Goal: Find contact information: Find contact information

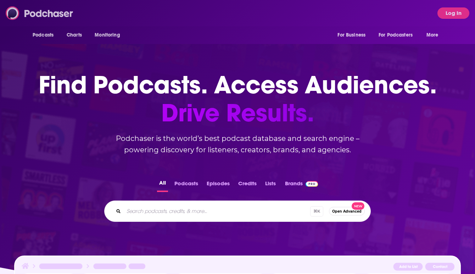
click at [56, 11] on img at bounding box center [40, 12] width 68 height 13
click at [456, 11] on button "Log In" at bounding box center [454, 12] width 32 height 11
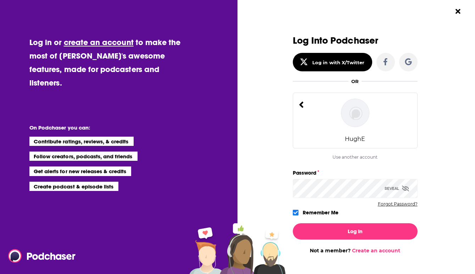
click at [396, 203] on button "Forgot Password?" at bounding box center [398, 204] width 40 height 5
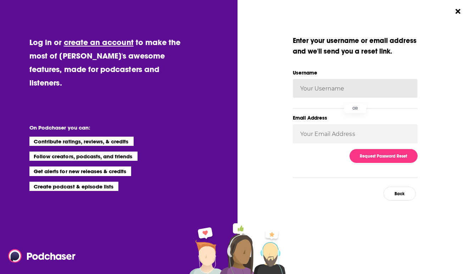
click at [324, 87] on input "Username" at bounding box center [355, 88] width 125 height 19
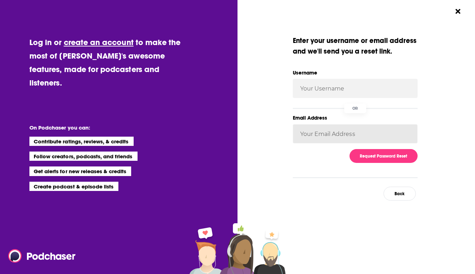
click at [332, 138] on input "Email Address" at bounding box center [355, 133] width 125 height 19
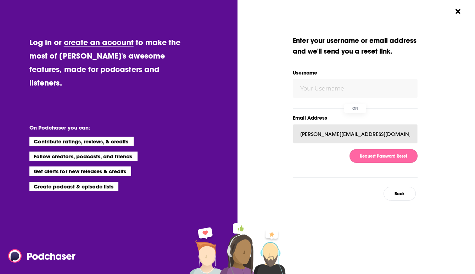
type input "hugh@scrib3.co"
click at [380, 155] on button "Request Password Reset" at bounding box center [384, 156] width 68 height 14
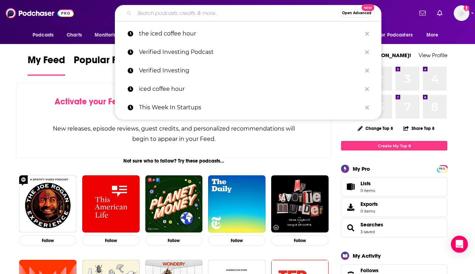
click at [193, 11] on input "Search podcasts, credits, & more..." at bounding box center [236, 12] width 205 height 11
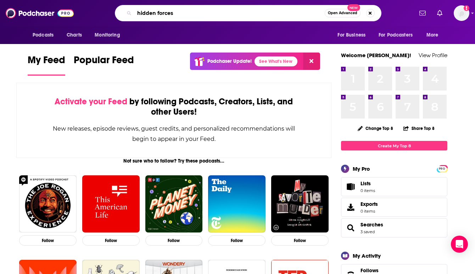
type input "hidden forces"
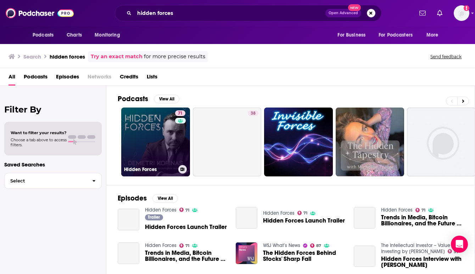
click at [160, 134] on link "71 Hidden Forces" at bounding box center [155, 141] width 69 height 69
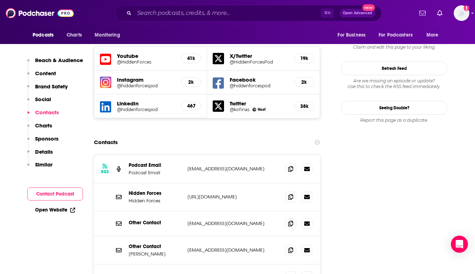
scroll to position [823, 0]
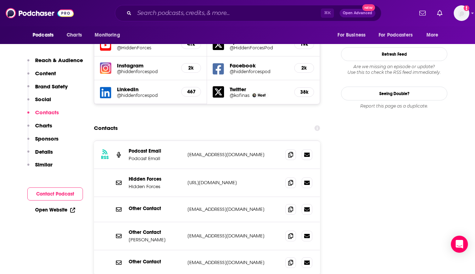
click at [234, 233] on p "[EMAIL_ADDRESS][DOMAIN_NAME]" at bounding box center [234, 236] width 92 height 6
drag, startPoint x: 231, startPoint y: 236, endPoint x: 188, endPoint y: 236, distance: 43.3
click at [188, 259] on p "[EMAIL_ADDRESS][DOMAIN_NAME]" at bounding box center [234, 262] width 92 height 6
copy p "[EMAIL_ADDRESS][DOMAIN_NAME]"
drag, startPoint x: 243, startPoint y: 129, endPoint x: 187, endPoint y: 128, distance: 56.1
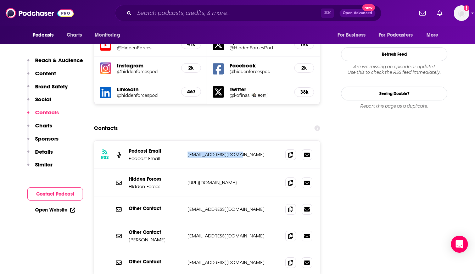
click at [187, 141] on div "RSS Podcast Email Podcast Email [EMAIL_ADDRESS][DOMAIN_NAME] [EMAIL_ADDRESS][DO…" at bounding box center [207, 155] width 226 height 28
copy p "[EMAIL_ADDRESS][DOMAIN_NAME]"
click at [184, 12] on input "Search podcasts, credits, & more..." at bounding box center [227, 12] width 187 height 11
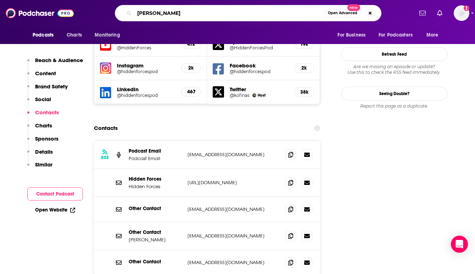
type input "[PERSON_NAME]"
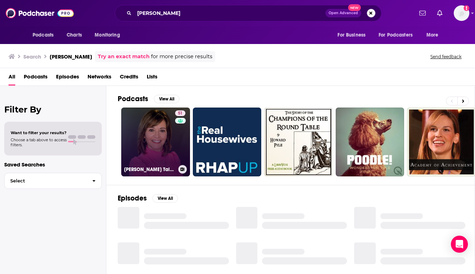
click at [165, 148] on link "51 [PERSON_NAME] Talking Markets" at bounding box center [155, 141] width 69 height 69
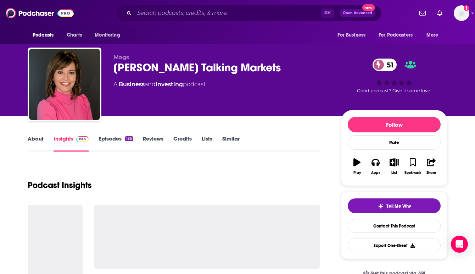
click at [222, 177] on div "Podcast Insights" at bounding box center [174, 181] width 293 height 36
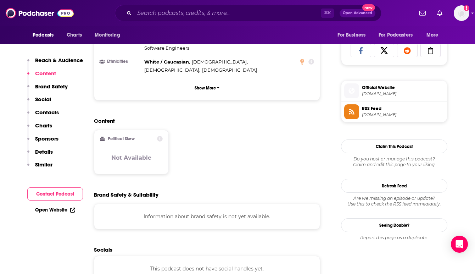
scroll to position [468, 0]
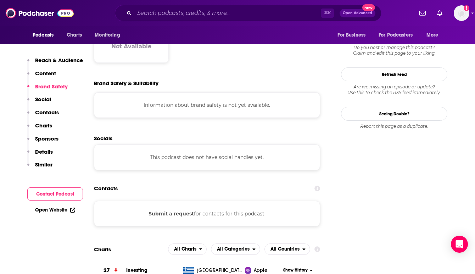
scroll to position [582, 0]
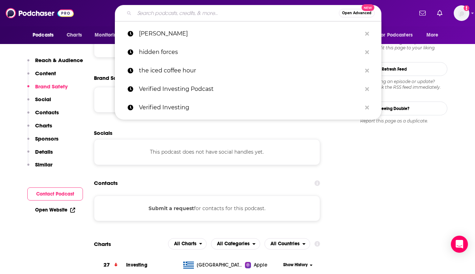
click at [174, 13] on input "Search podcasts, credits, & more..." at bounding box center [236, 12] width 205 height 11
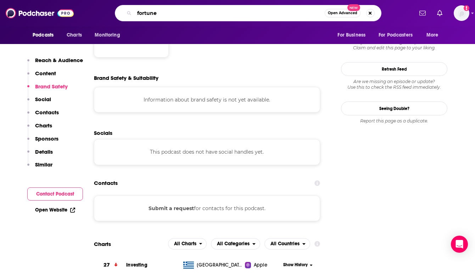
type input "fortune"
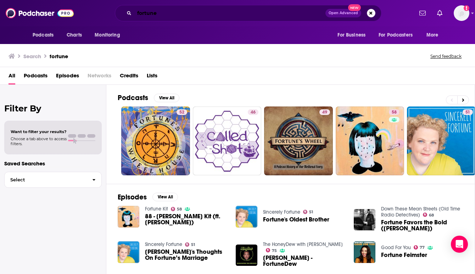
click at [182, 14] on input "fortune" at bounding box center [229, 12] width 191 height 11
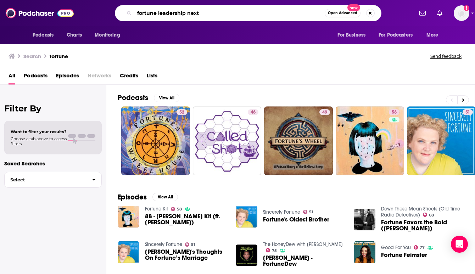
type input "fortune leadership next"
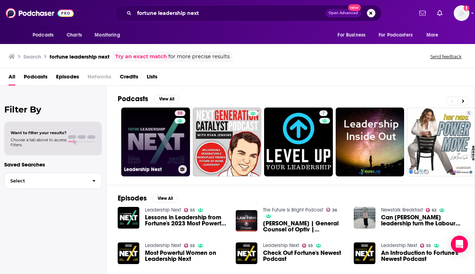
click at [157, 134] on link "55 Leadership Next" at bounding box center [155, 141] width 69 height 69
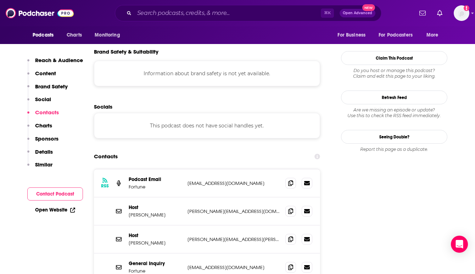
scroll to position [624, 0]
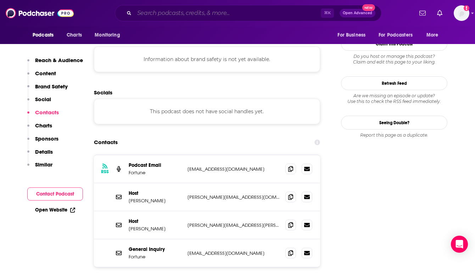
click at [161, 16] on input "Search podcasts, credits, & more..." at bounding box center [227, 12] width 187 height 11
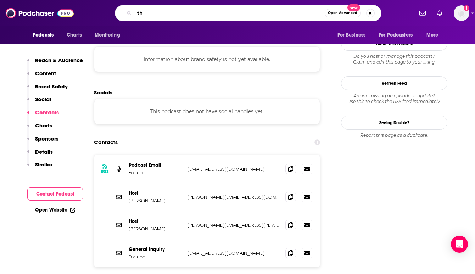
type input "t"
type input "The Iced Coffee Hour"
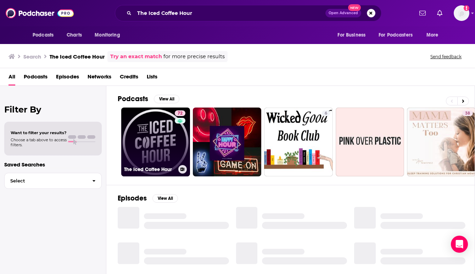
click at [161, 132] on link "72 The Iced Coffee Hour" at bounding box center [155, 141] width 69 height 69
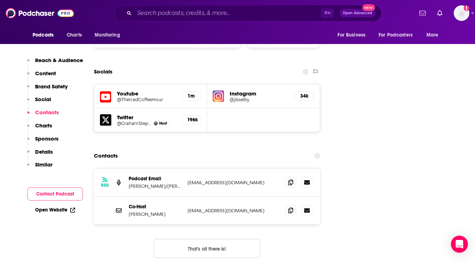
scroll to position [795, 0]
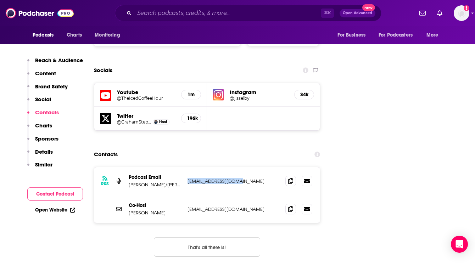
drag, startPoint x: 242, startPoint y: 130, endPoint x: 186, endPoint y: 132, distance: 55.4
click at [186, 167] on div "RSS Podcast Email [PERSON_NAME]/[PERSON_NAME] [EMAIL_ADDRESS][DOMAIN_NAME] [EMA…" at bounding box center [207, 181] width 226 height 28
copy p "[EMAIL_ADDRESS][DOMAIN_NAME]"
click at [248, 167] on div "RSS Podcast Email [PERSON_NAME]/[PERSON_NAME] [EMAIL_ADDRESS][DOMAIN_NAME] [EMA…" at bounding box center [207, 181] width 226 height 28
click at [241, 178] on p "[EMAIL_ADDRESS][DOMAIN_NAME]" at bounding box center [234, 181] width 92 height 6
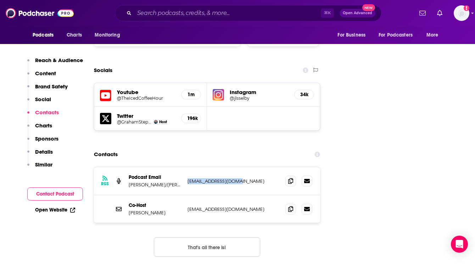
drag, startPoint x: 240, startPoint y: 133, endPoint x: 187, endPoint y: 133, distance: 52.9
click at [187, 167] on div "RSS Podcast Email [PERSON_NAME]/[PERSON_NAME] [EMAIL_ADDRESS][DOMAIN_NAME] [EMA…" at bounding box center [207, 181] width 226 height 28
copy p "[EMAIL_ADDRESS][DOMAIN_NAME]"
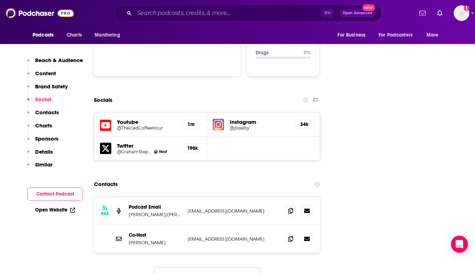
scroll to position [766, 0]
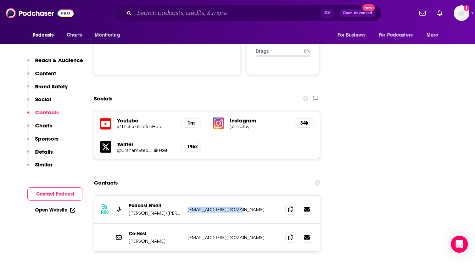
drag, startPoint x: 241, startPoint y: 159, endPoint x: 185, endPoint y: 160, distance: 55.7
click at [185, 195] on div "RSS Podcast Email [PERSON_NAME]/[PERSON_NAME] [EMAIL_ADDRESS][DOMAIN_NAME] [EMA…" at bounding box center [207, 209] width 226 height 28
copy p "[EMAIL_ADDRESS][DOMAIN_NAME]"
click at [38, 14] on img at bounding box center [40, 12] width 68 height 13
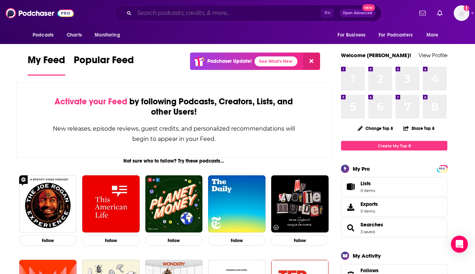
click at [167, 11] on input "Search podcasts, credits, & more..." at bounding box center [227, 12] width 187 height 11
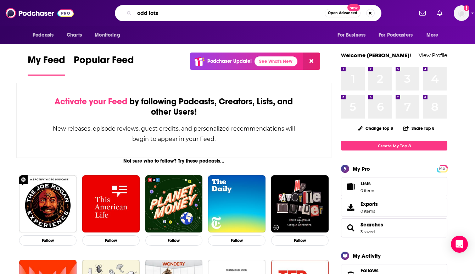
type input "odd lots"
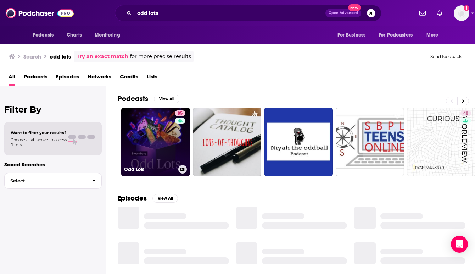
click at [152, 118] on link "85 Odd Lots" at bounding box center [155, 141] width 69 height 69
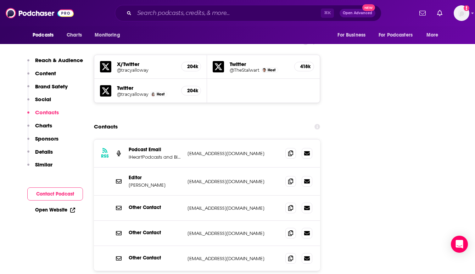
scroll to position [823, 0]
